Goal: Transaction & Acquisition: Register for event/course

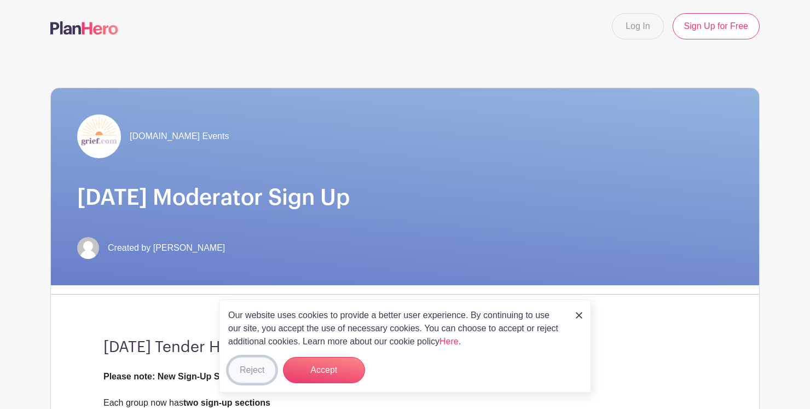
click at [265, 366] on button "Reject" at bounding box center [252, 370] width 48 height 26
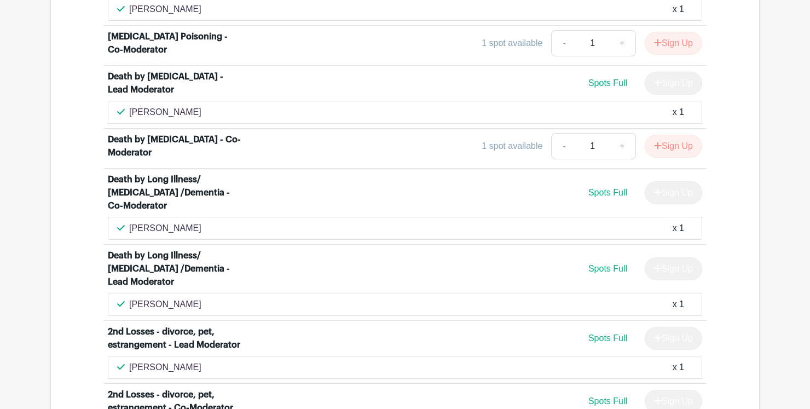
scroll to position [2735, 0]
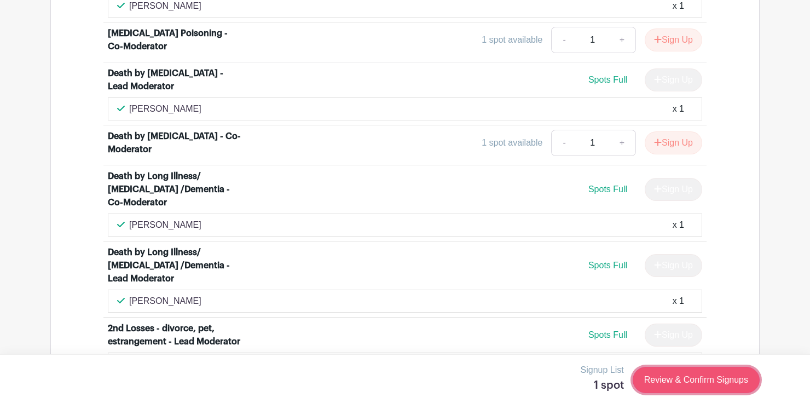
click at [688, 379] on link "Review & Confirm Signups" at bounding box center [696, 380] width 127 height 26
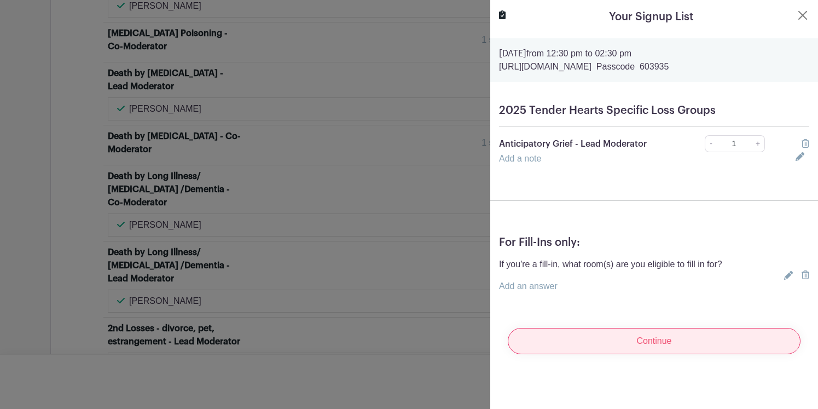
click at [643, 343] on input "Continue" at bounding box center [654, 341] width 293 height 26
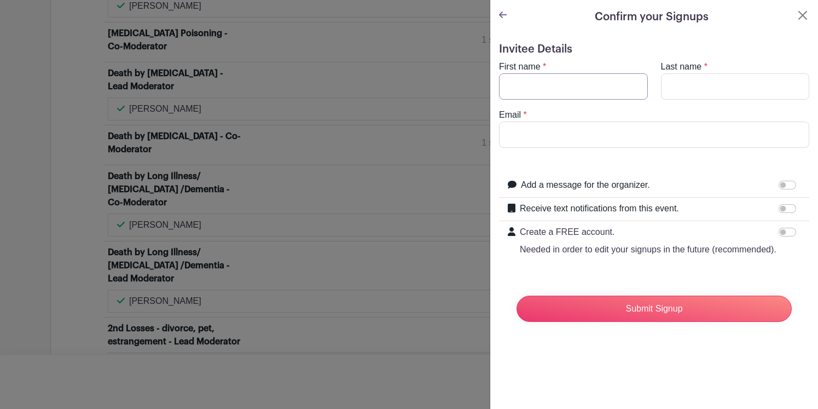
click at [607, 86] on input "First name" at bounding box center [573, 86] width 149 height 26
type input "Ora"
click at [701, 89] on input "Last name" at bounding box center [735, 86] width 149 height 26
type input "Kriegstein"
click at [611, 134] on input "Email" at bounding box center [654, 134] width 310 height 26
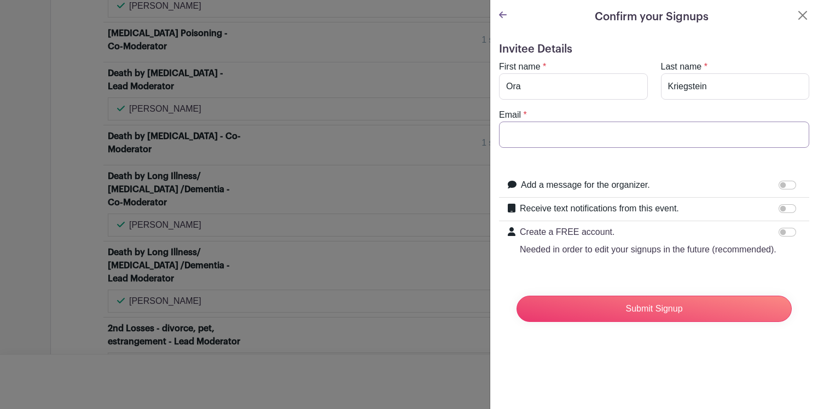
type input "[EMAIL_ADDRESS][DOMAIN_NAME]"
click at [614, 210] on label "Receive text notifications from this event." at bounding box center [599, 208] width 159 height 13
click at [779, 210] on input "Receive text notifications from this event." at bounding box center [788, 208] width 18 height 9
checkbox input "true"
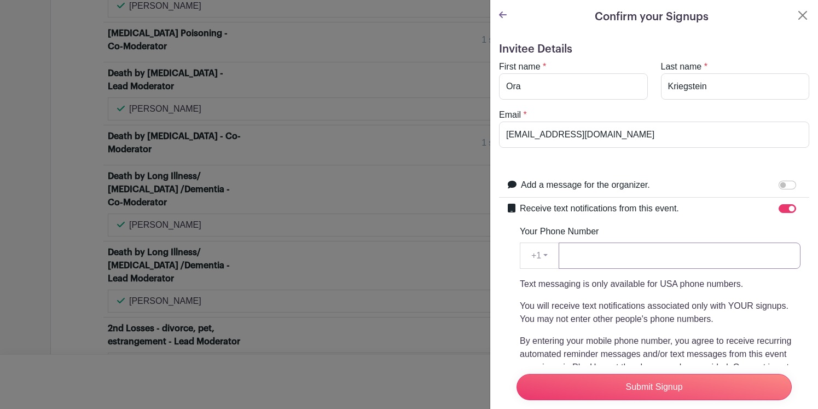
click at [573, 257] on input "Your Phone Number" at bounding box center [680, 255] width 242 height 26
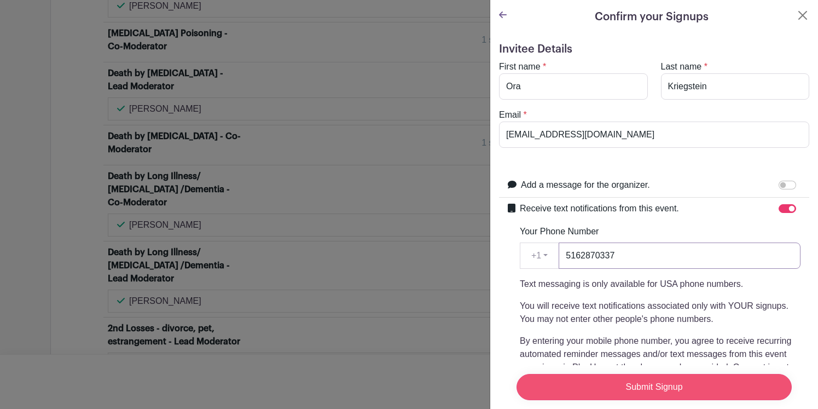
type input "5162870337"
click at [638, 379] on input "Submit Signup" at bounding box center [654, 387] width 275 height 26
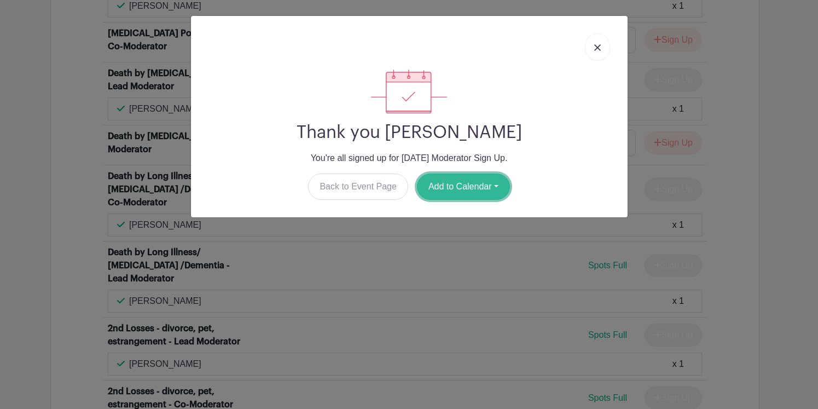
click at [477, 190] on button "Add to Calendar" at bounding box center [463, 186] width 93 height 26
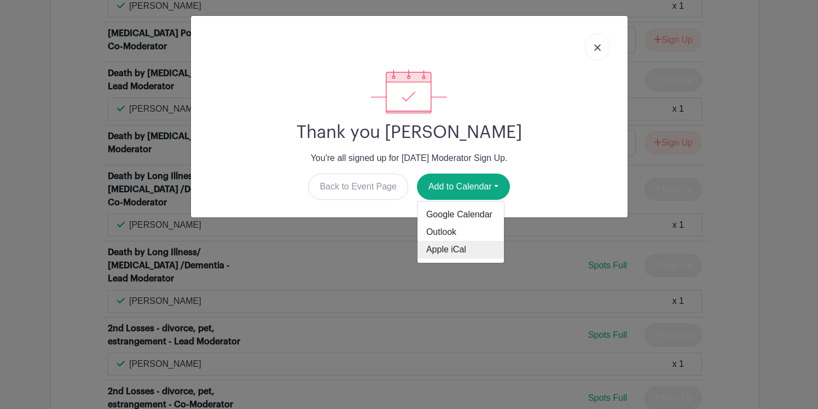
click at [442, 252] on link "Apple iCal" at bounding box center [461, 250] width 86 height 18
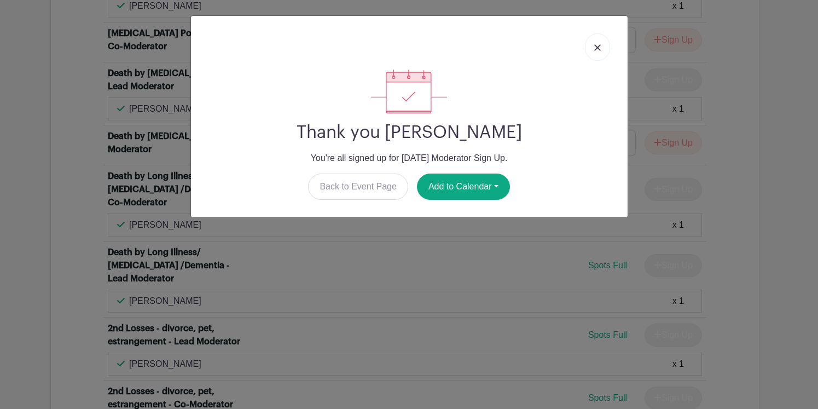
click at [594, 51] on img at bounding box center [597, 47] width 7 height 7
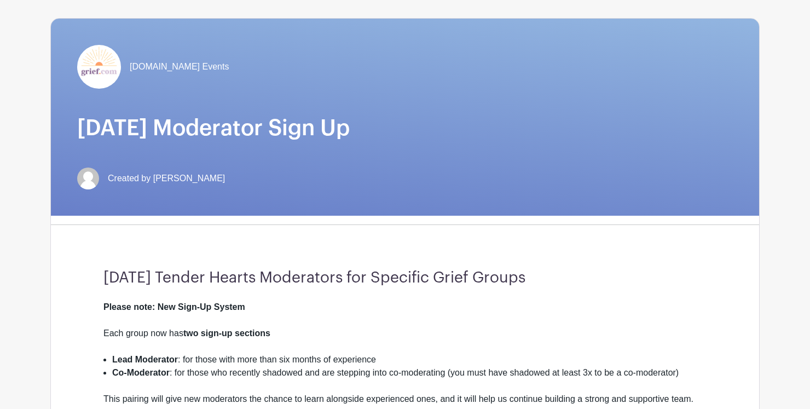
scroll to position [0, 0]
